Goal: Communication & Community: Answer question/provide support

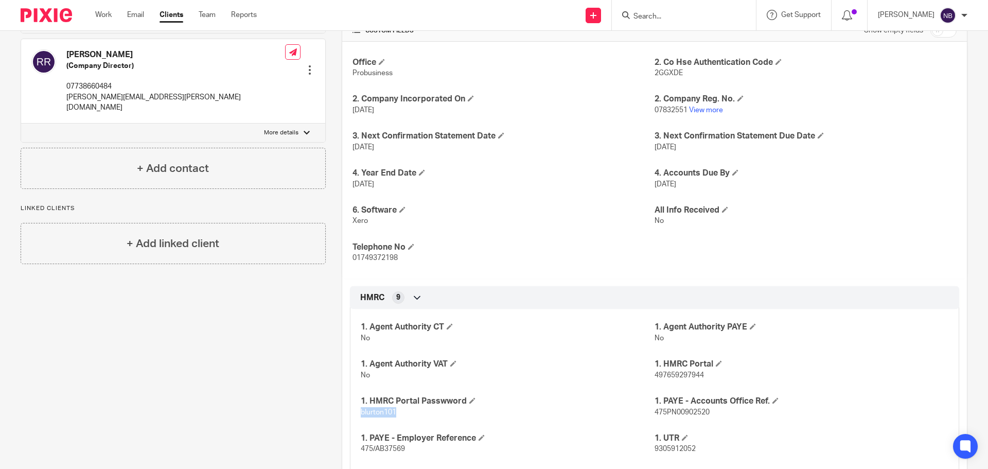
scroll to position [32, 0]
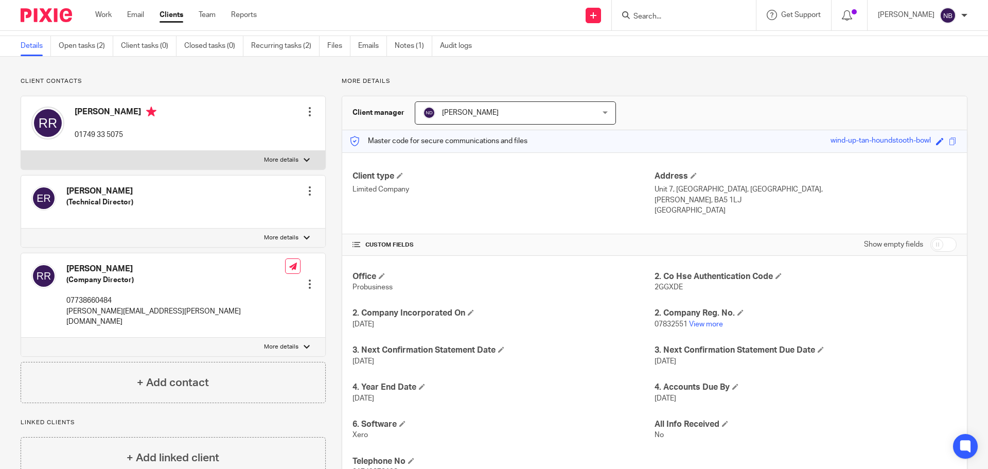
click at [358, 48] on ul "Details Open tasks (2) Client tasks (0) Closed tasks (0) Recurring tasks (2) Fi…" at bounding box center [254, 46] width 467 height 20
click at [362, 46] on link "Emails" at bounding box center [372, 46] width 29 height 20
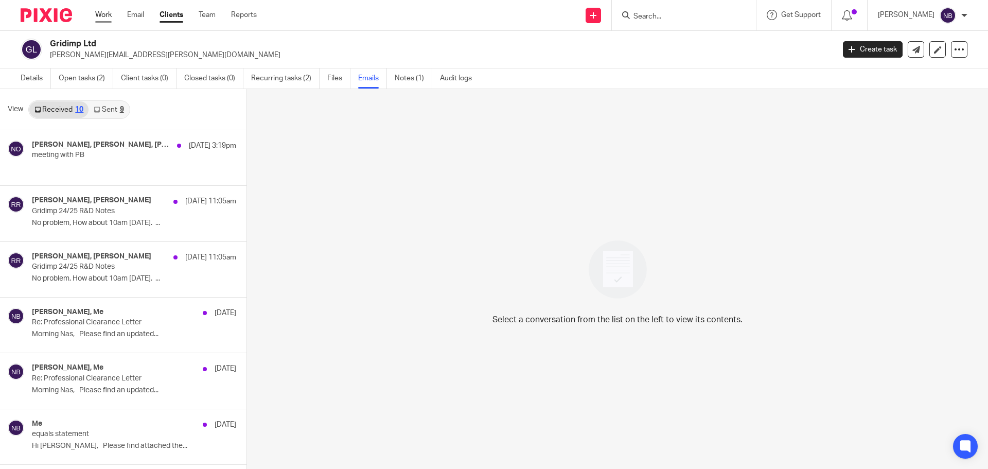
click at [107, 13] on link "Work" at bounding box center [103, 15] width 16 height 10
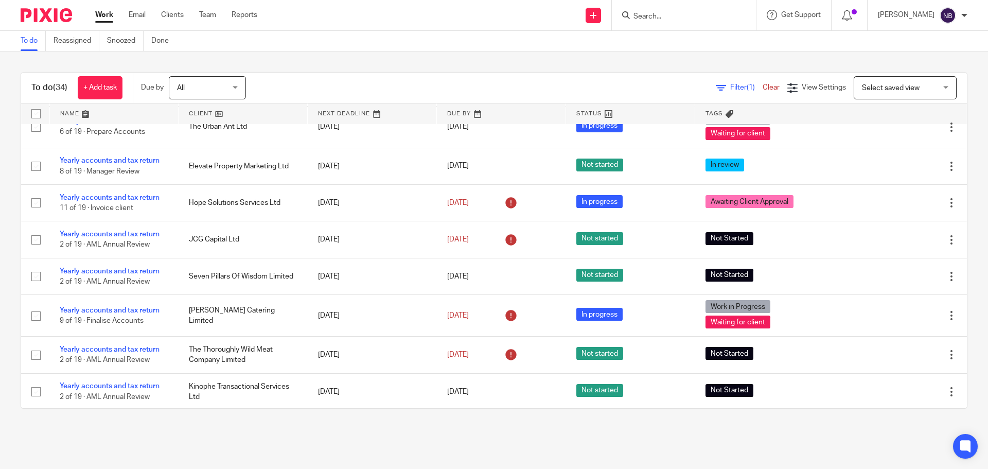
scroll to position [817, 0]
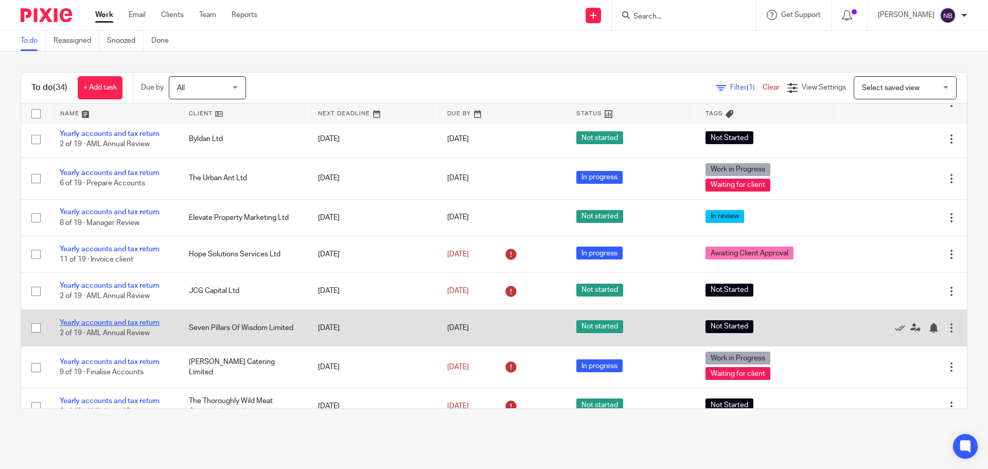
click at [146, 324] on link "Yearly accounts and tax return" at bounding box center [110, 322] width 100 height 7
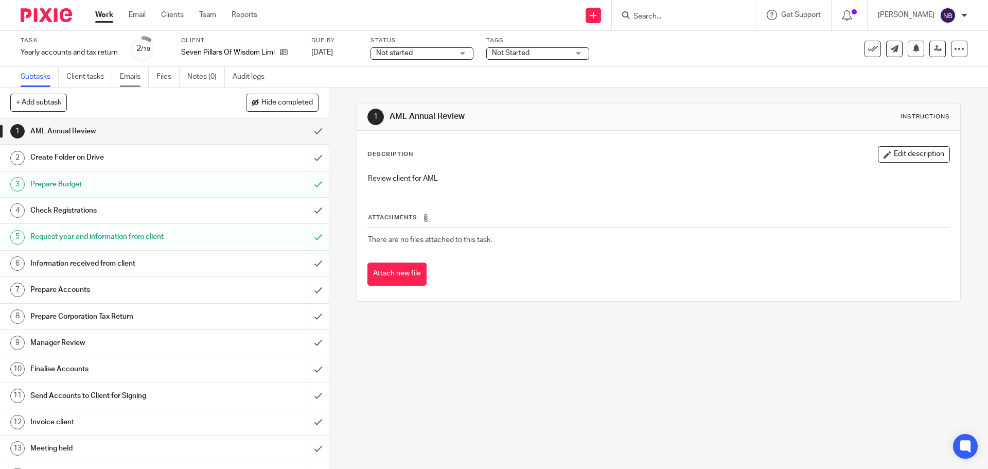
click at [143, 78] on link "Emails" at bounding box center [134, 77] width 29 height 20
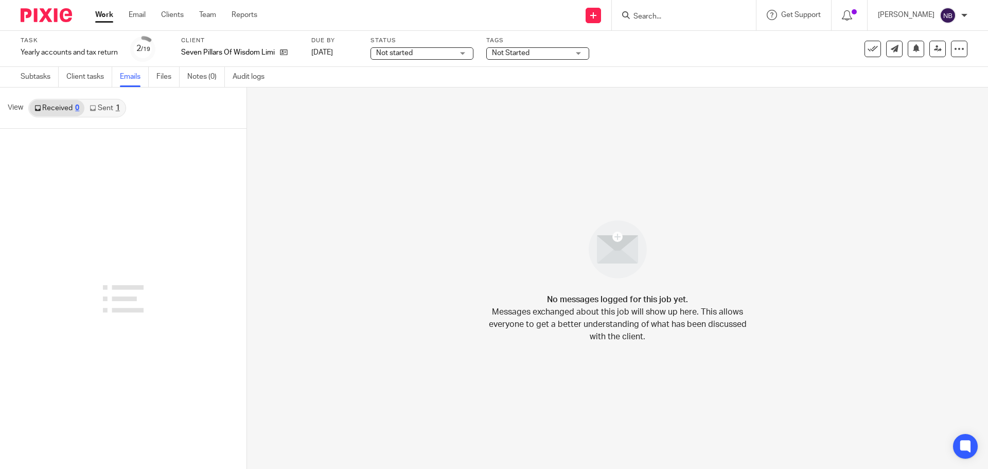
click at [102, 108] on link "Sent 1" at bounding box center [104, 108] width 40 height 16
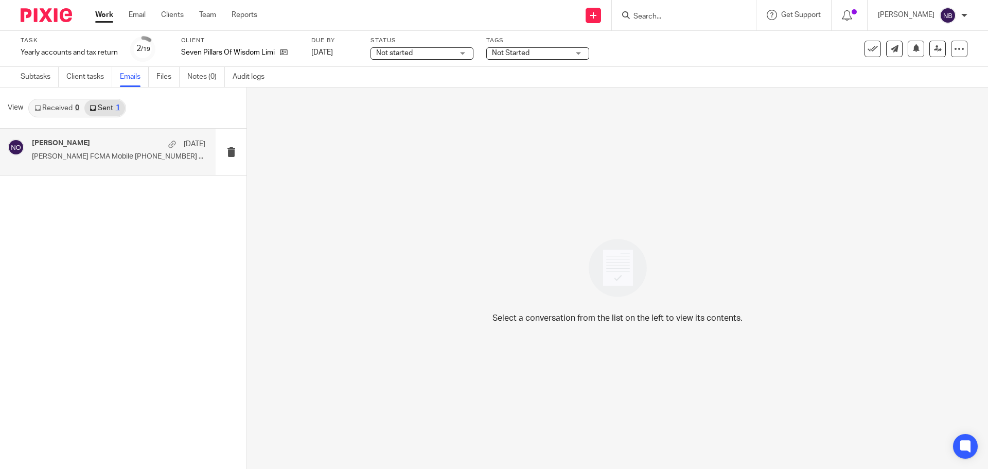
click at [112, 156] on p "[PERSON_NAME] FCMA Mobile [PHONE_NUMBER] ..." at bounding box center [118, 156] width 173 height 9
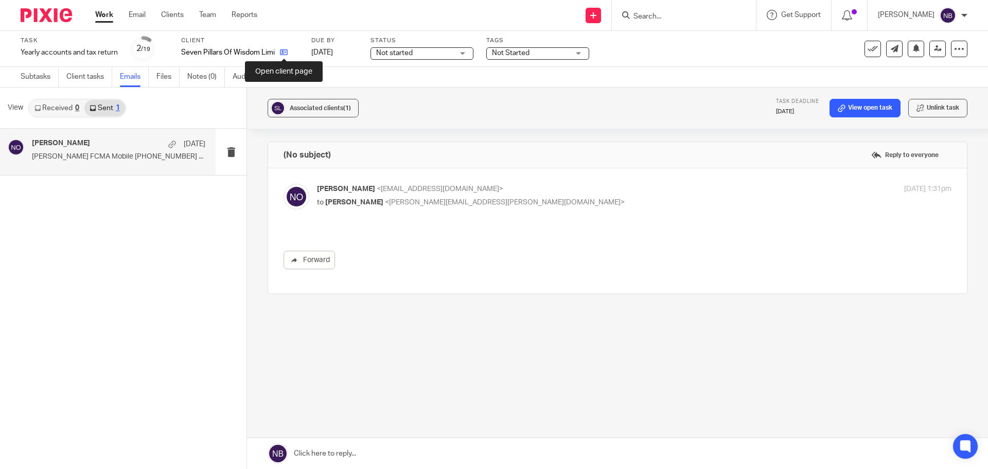
click at [285, 54] on icon at bounding box center [284, 52] width 8 height 8
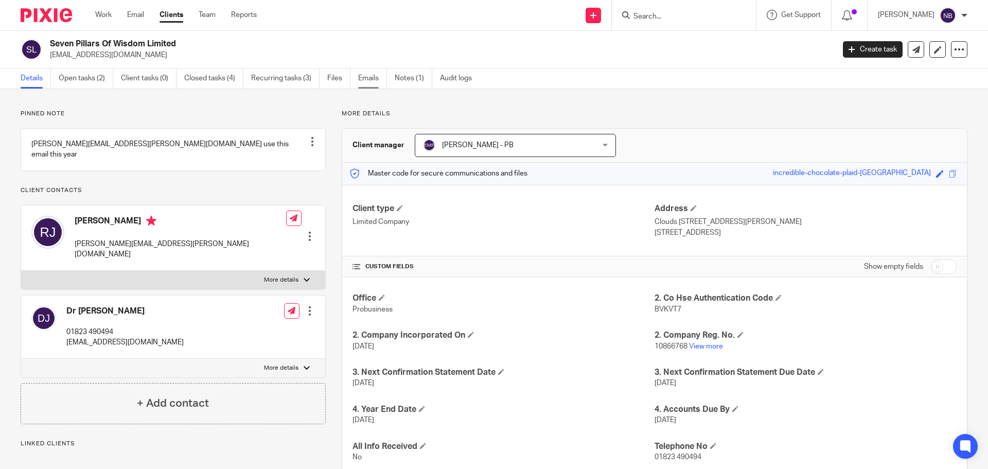
click at [374, 77] on link "Emails" at bounding box center [372, 78] width 29 height 20
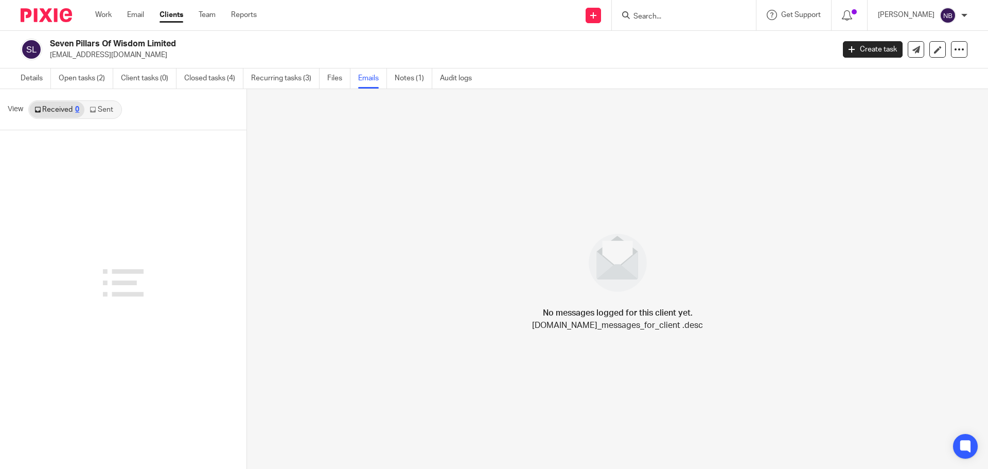
click at [101, 111] on link "Sent" at bounding box center [102, 109] width 36 height 16
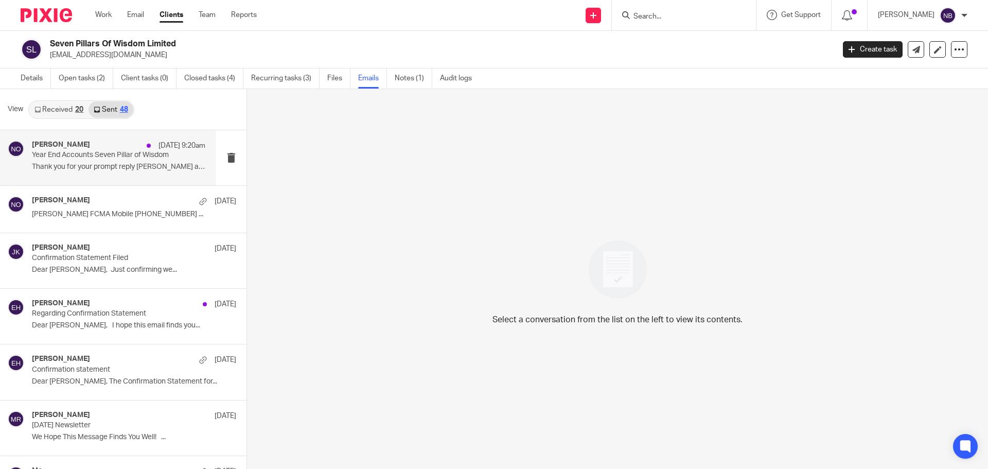
click at [99, 155] on p "Year End Accounts Seven Pillar of Wisdom" at bounding box center [101, 155] width 139 height 9
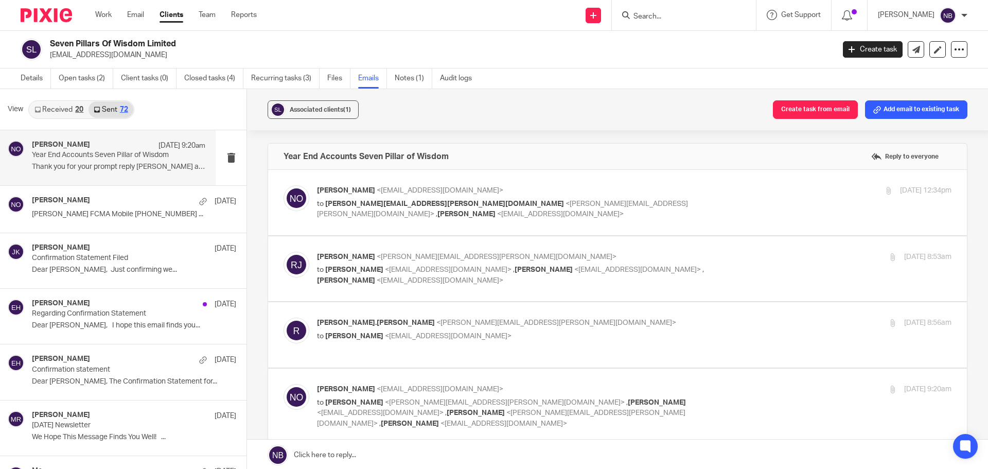
click at [438, 202] on span "<[PERSON_NAME][EMAIL_ADDRESS][PERSON_NAME][DOMAIN_NAME]>" at bounding box center [502, 209] width 371 height 18
checkbox input "true"
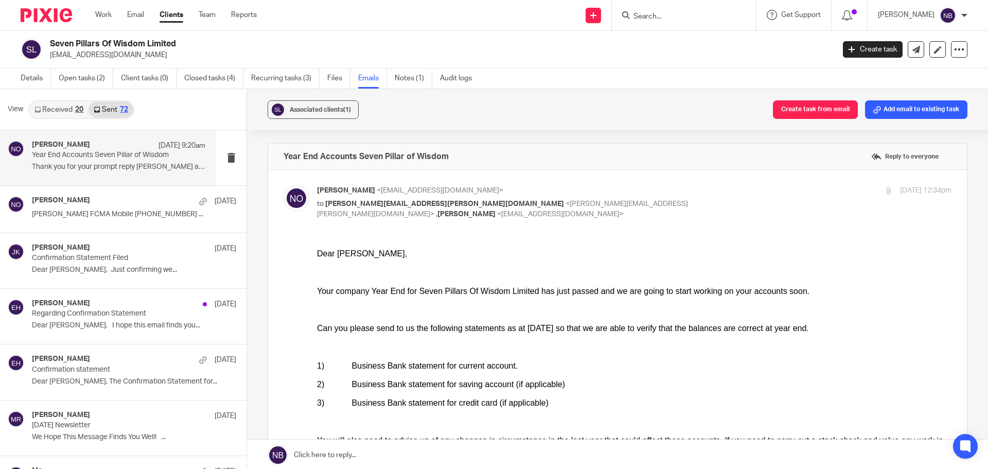
click at [483, 289] on div "Your company Year End for Seven Pillars Of Wisdom Limited has just passed and w…" at bounding box center [634, 291] width 635 height 10
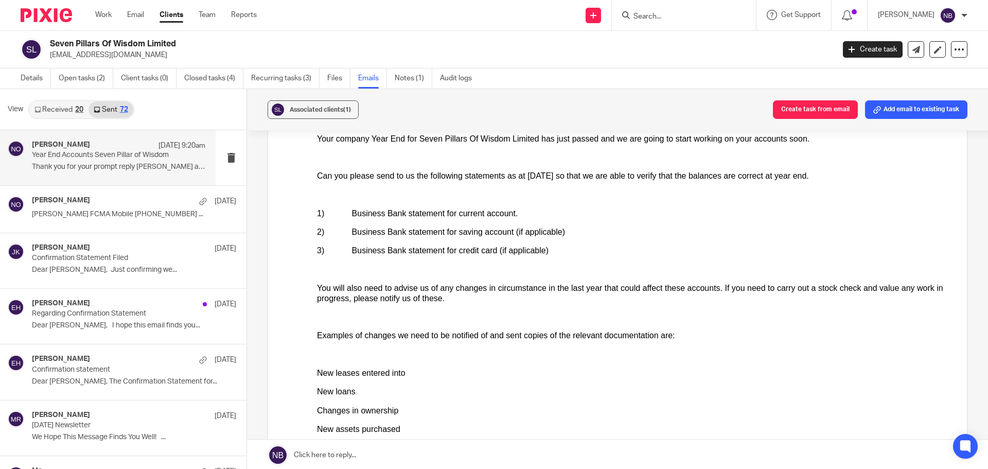
scroll to position [309, 0]
